Goal: Task Accomplishment & Management: Manage account settings

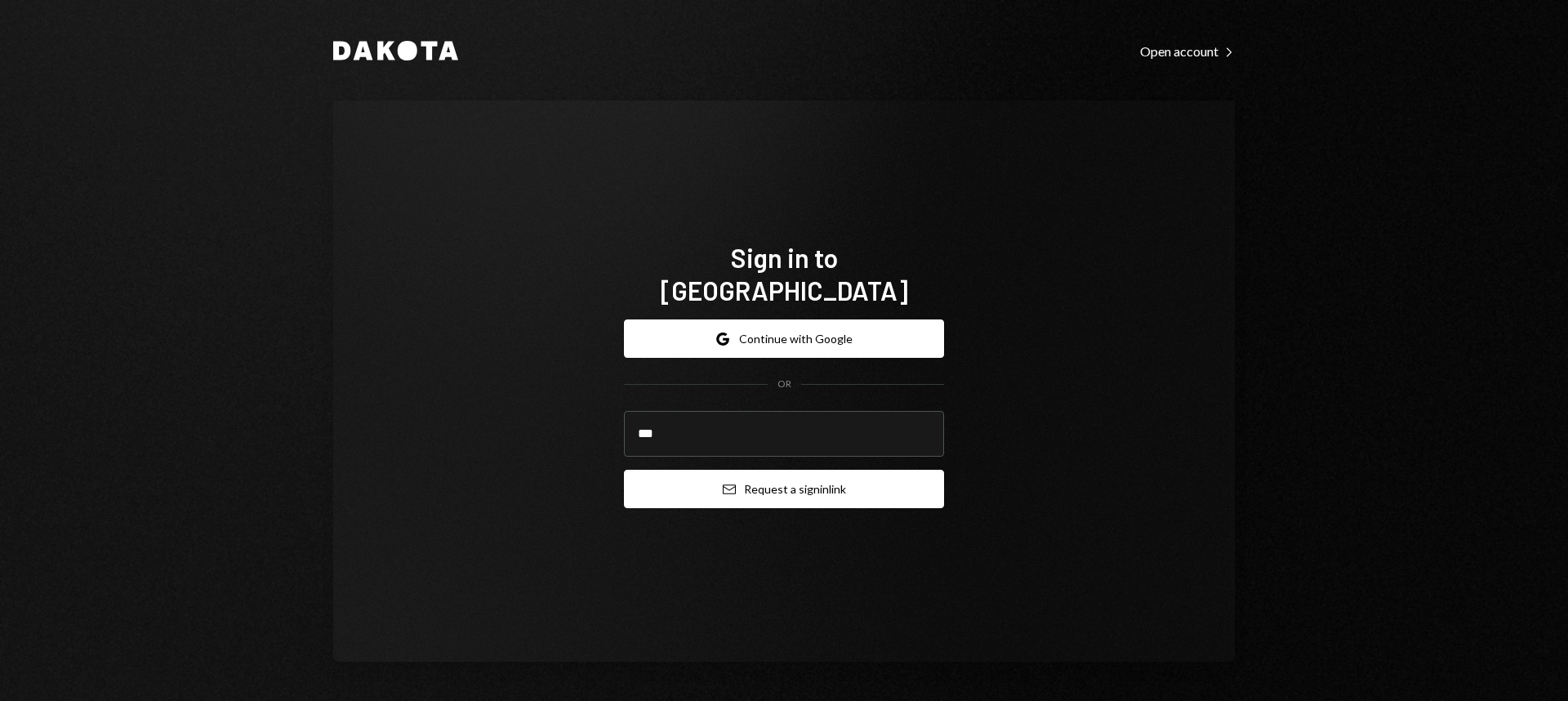
type input "**********"
click at [788, 477] on button "Email Request a sign in link" at bounding box center [784, 488] width 320 height 39
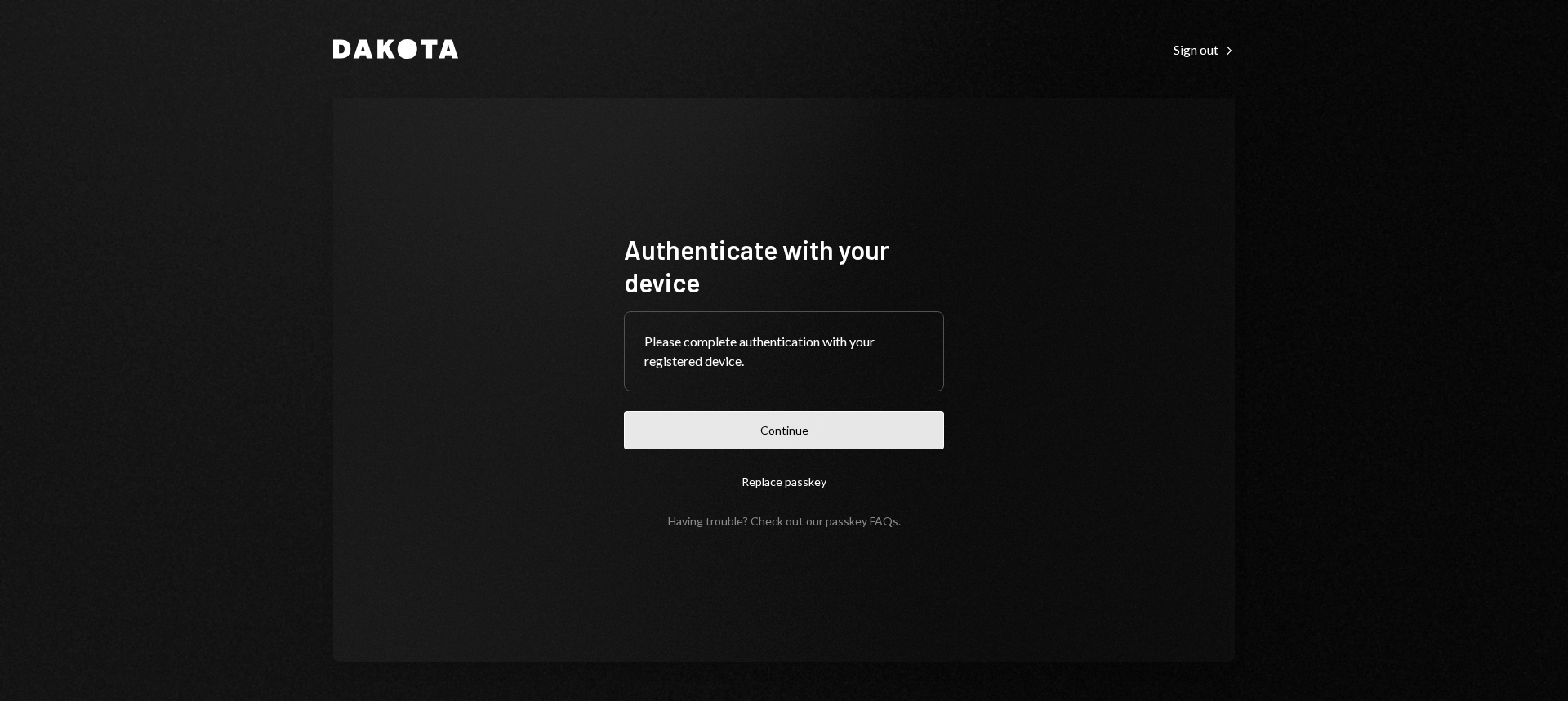
click at [793, 443] on button "Continue" at bounding box center [784, 430] width 320 height 39
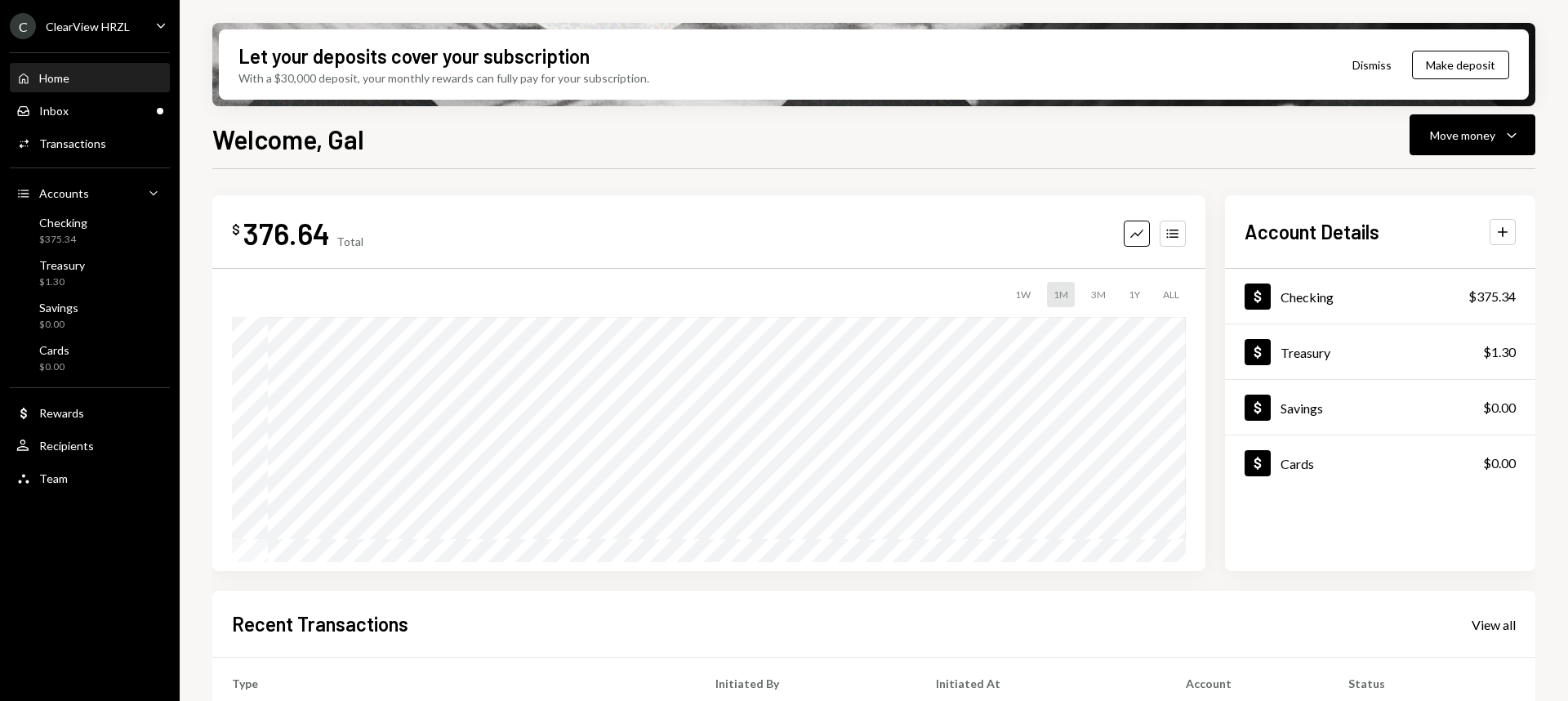
click at [133, 27] on div "C ClearView HRZL Caret Down" at bounding box center [90, 26] width 180 height 26
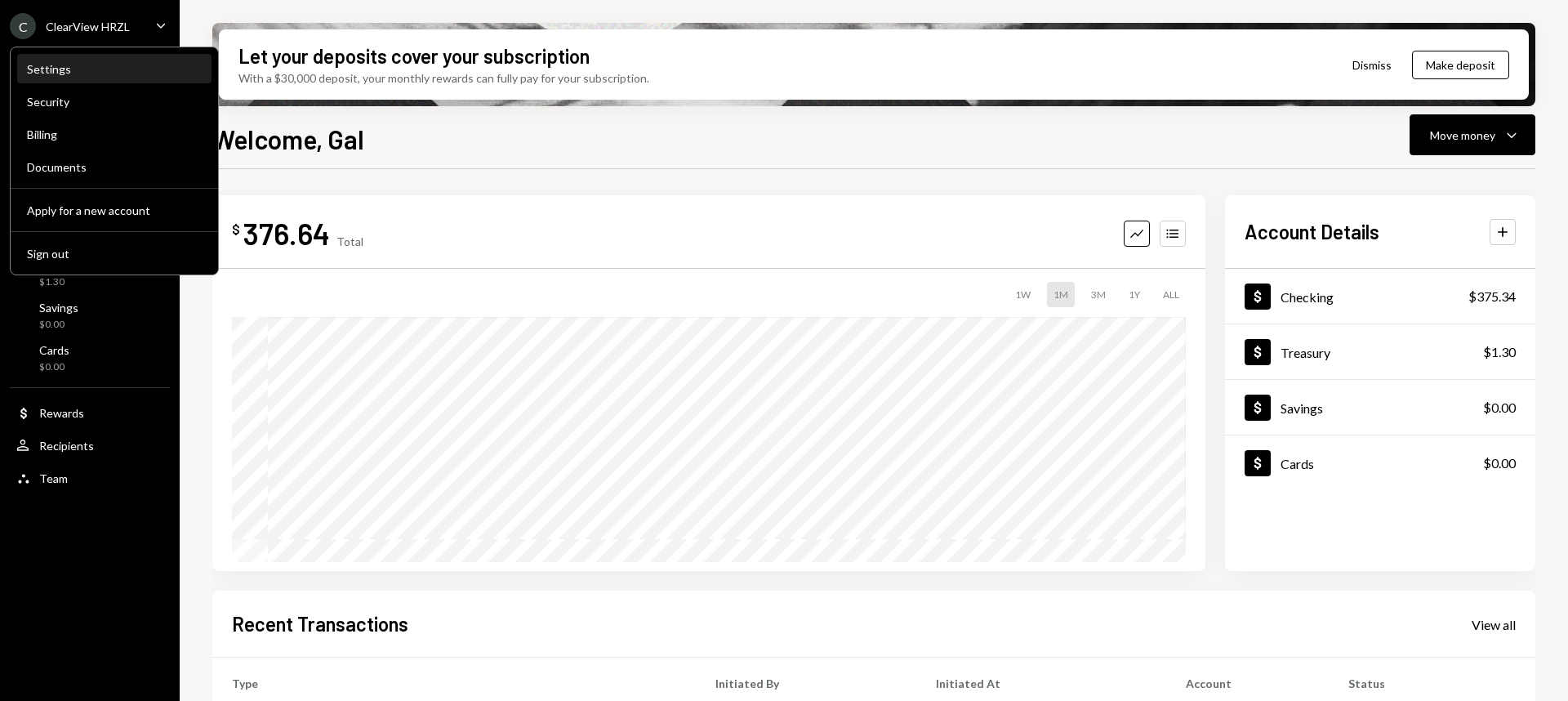
click at [85, 60] on div "Settings" at bounding box center [114, 69] width 175 height 27
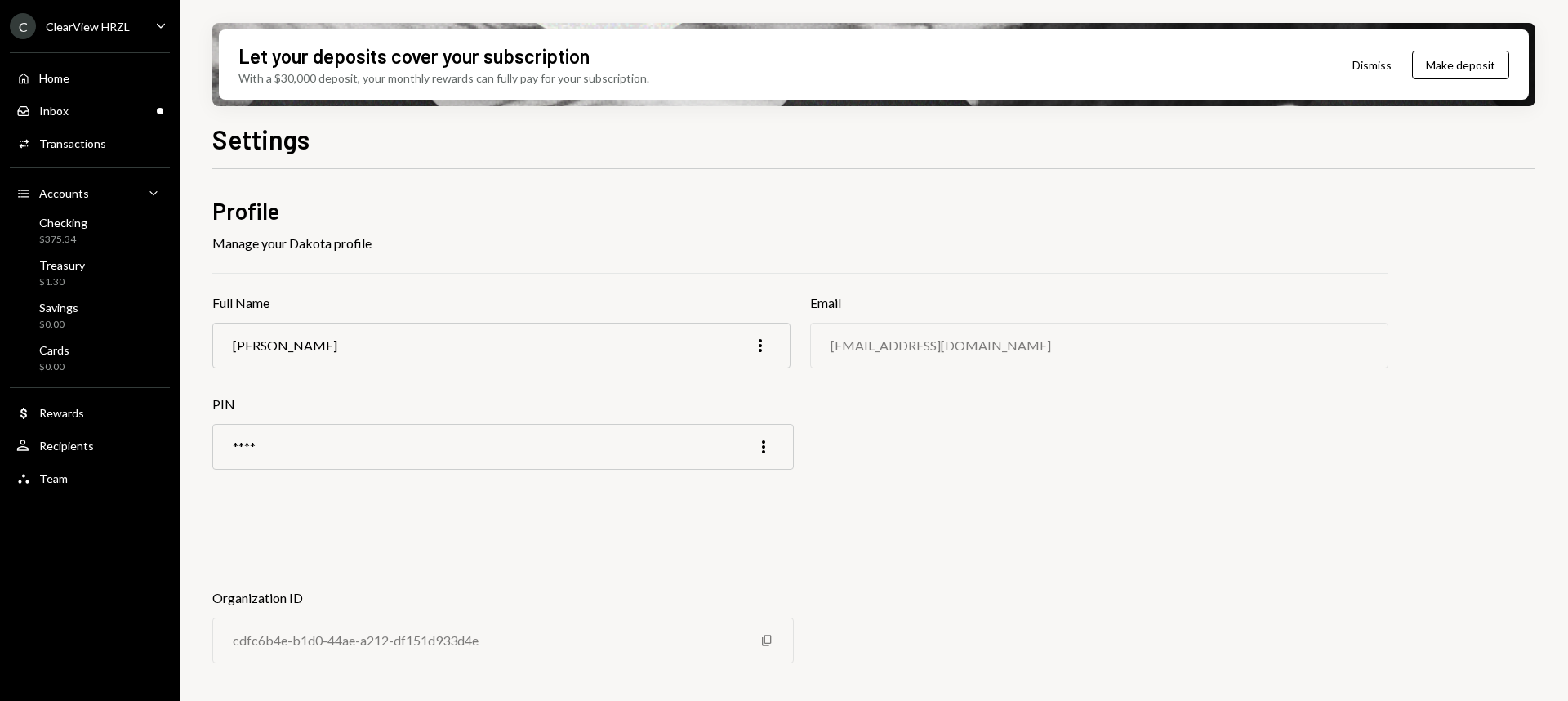
scroll to position [2, 0]
click at [57, 82] on div "Home" at bounding box center [54, 77] width 30 height 14
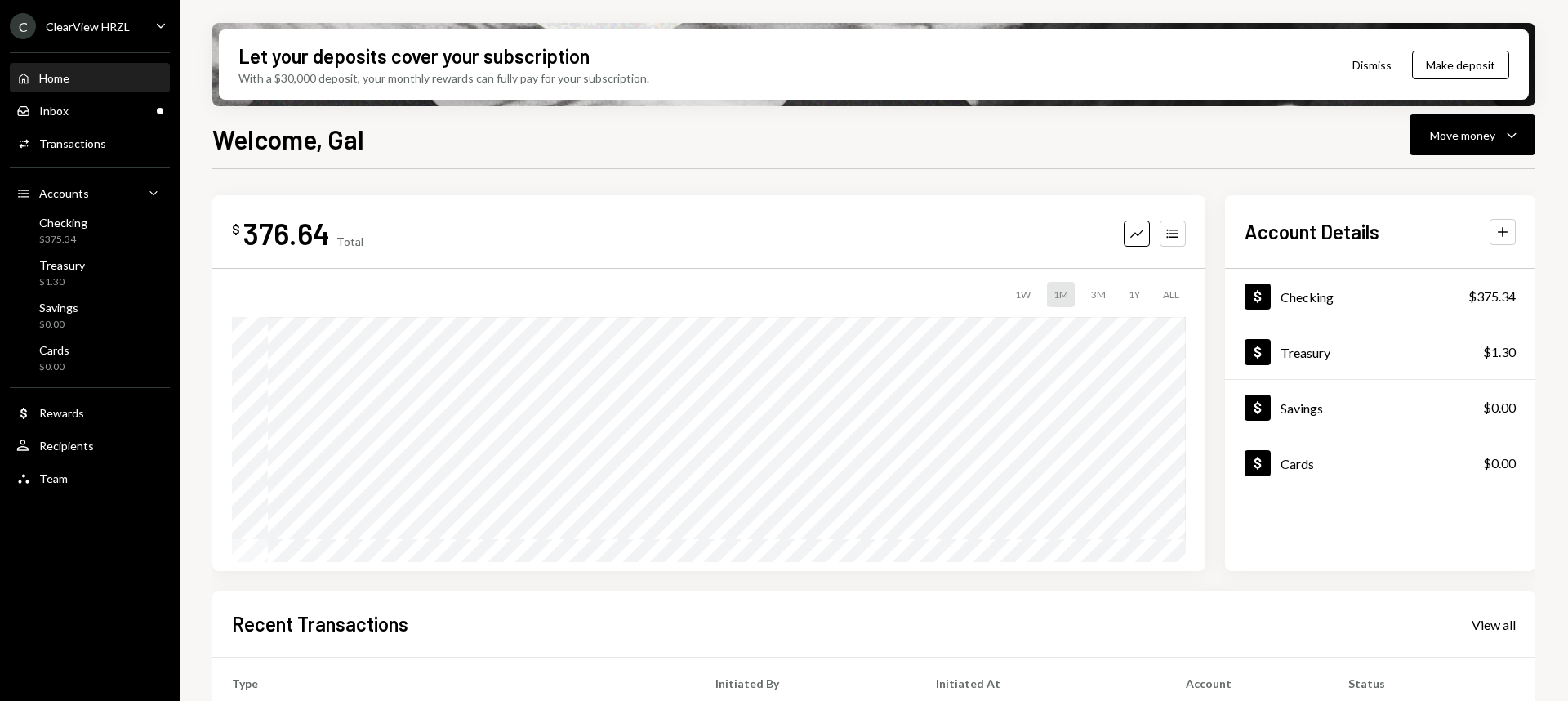
click at [144, 19] on div "C ClearView HRZL Caret Down" at bounding box center [90, 26] width 180 height 26
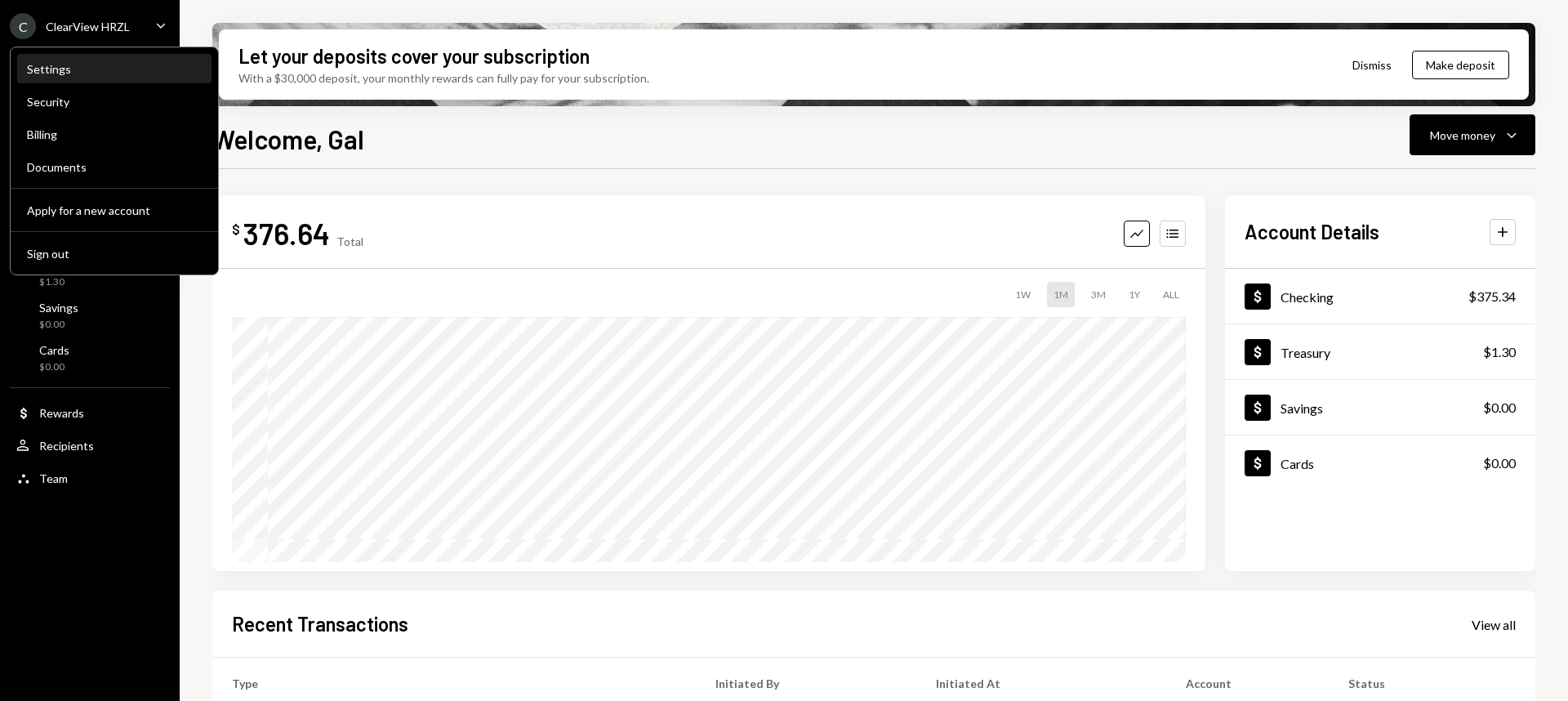
click at [67, 65] on div "Settings" at bounding box center [114, 69] width 175 height 14
